Goal: Task Accomplishment & Management: Manage account settings

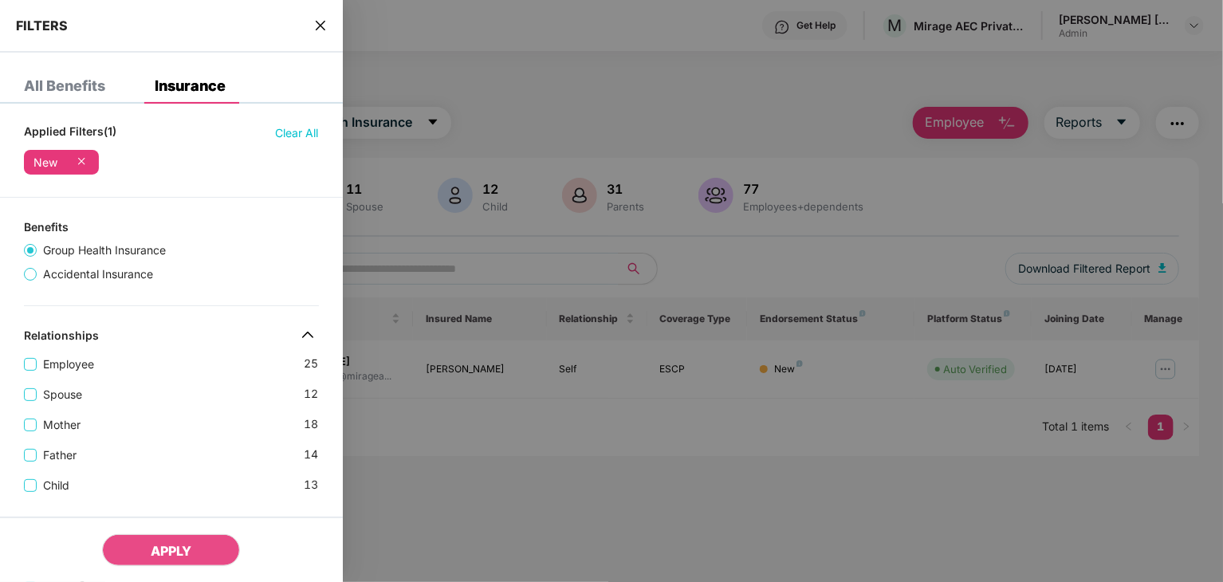
click at [517, 484] on div at bounding box center [611, 291] width 1223 height 582
click at [909, 378] on div at bounding box center [611, 291] width 1223 height 582
click at [316, 33] on span "close" at bounding box center [320, 26] width 13 height 16
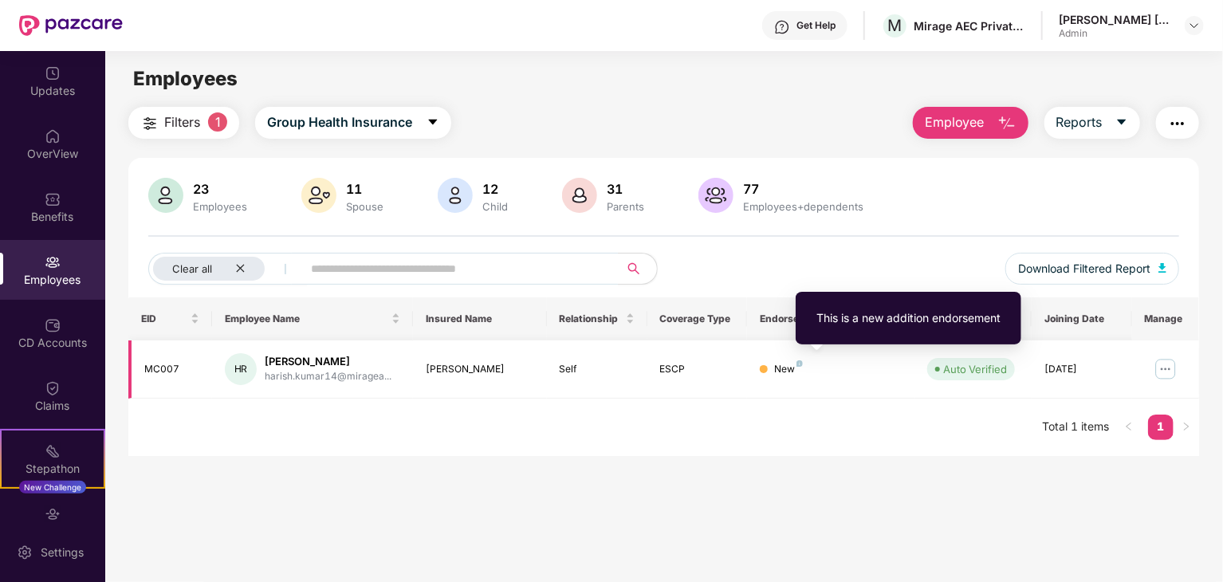
click at [797, 363] on img at bounding box center [799, 363] width 6 height 6
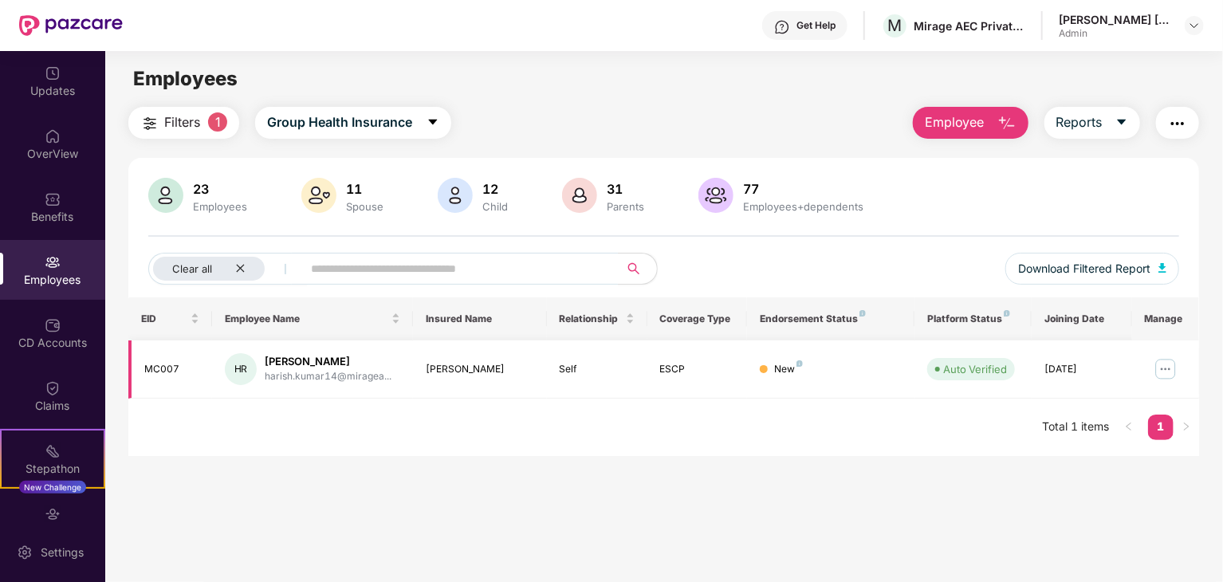
click at [1163, 375] on img at bounding box center [1166, 369] width 26 height 26
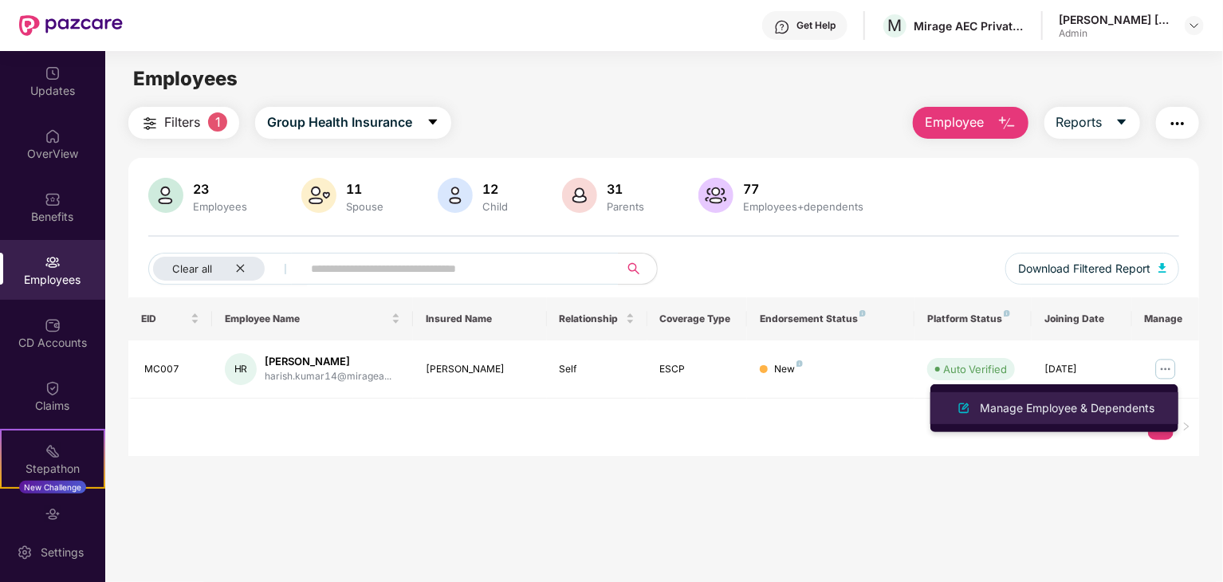
click at [1127, 410] on div "Manage Employee & Dependents" at bounding box center [1066, 408] width 181 height 18
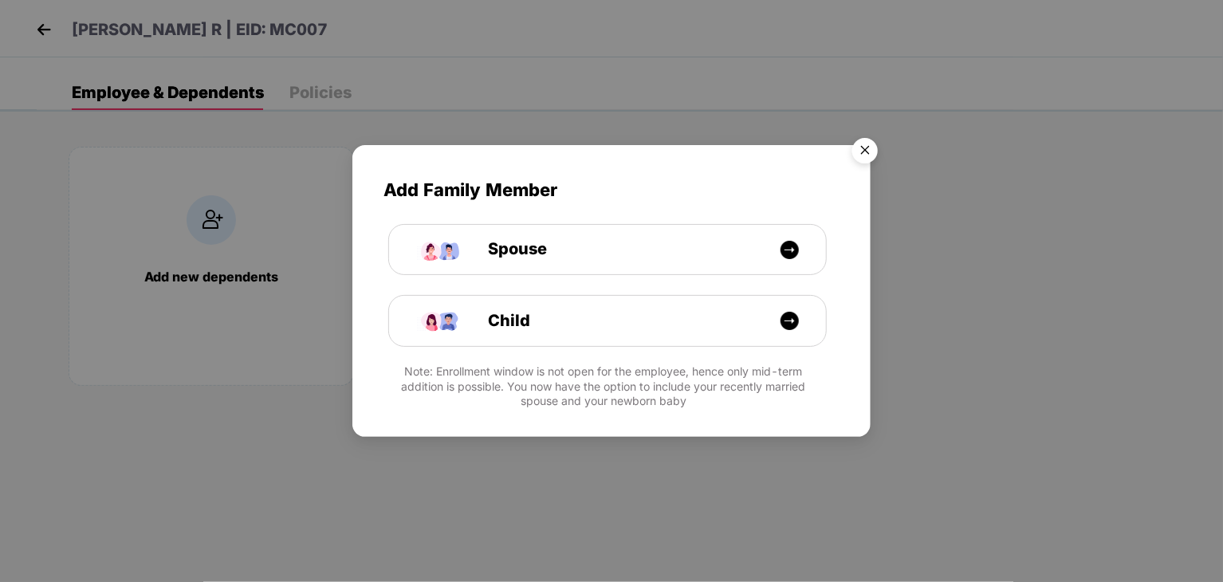
click at [869, 157] on img "Close" at bounding box center [865, 153] width 45 height 45
